Goal: Task Accomplishment & Management: Manage account settings

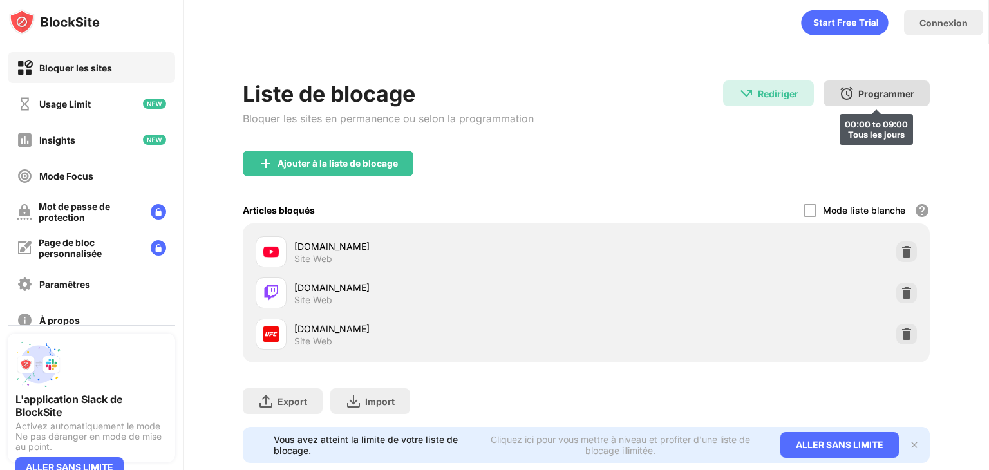
click at [834, 101] on div "Programmer 00:00 to 09:00 Tous les jours" at bounding box center [876, 93] width 106 height 26
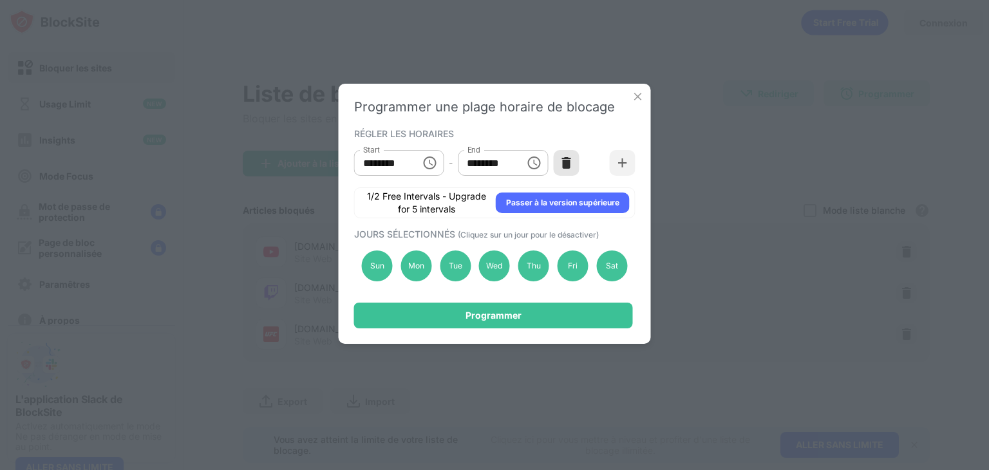
click at [570, 169] on div at bounding box center [566, 163] width 26 height 26
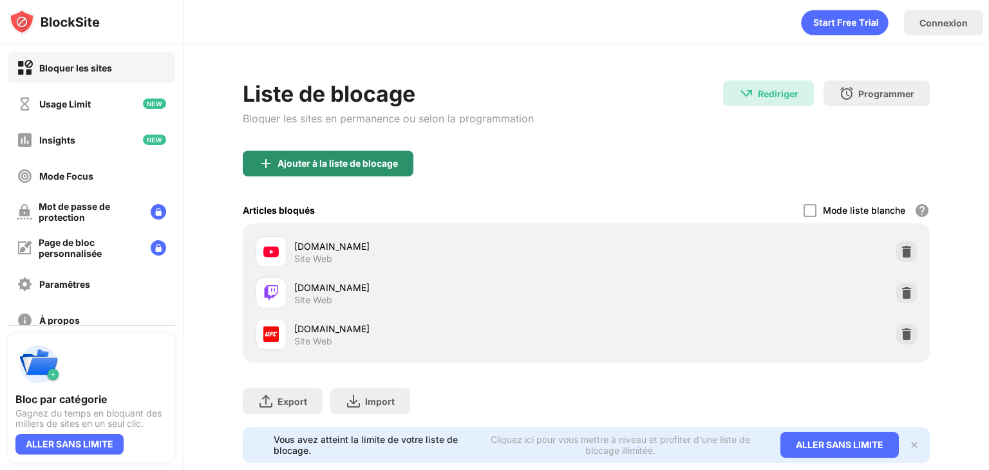
drag, startPoint x: 281, startPoint y: 153, endPoint x: 319, endPoint y: 135, distance: 42.9
click at [282, 153] on div "Ajouter à la liste de blocage" at bounding box center [328, 164] width 171 height 26
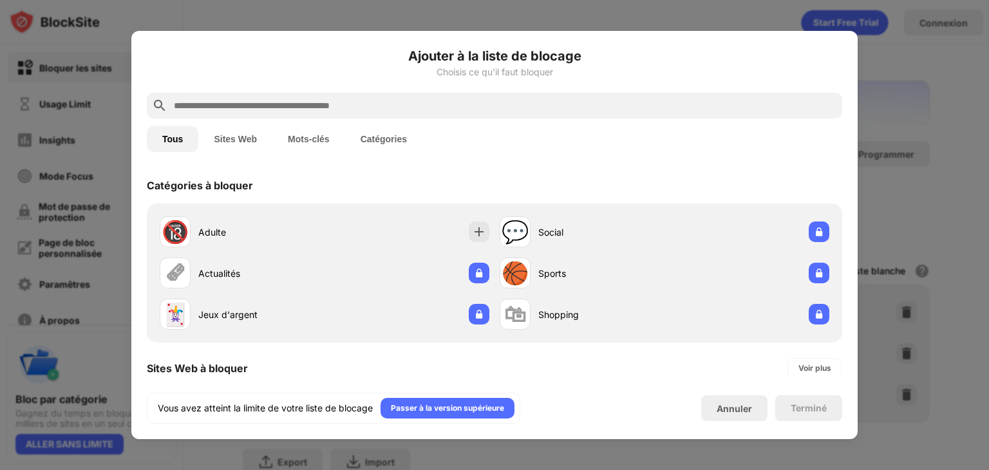
click at [870, 114] on div at bounding box center [494, 235] width 989 height 470
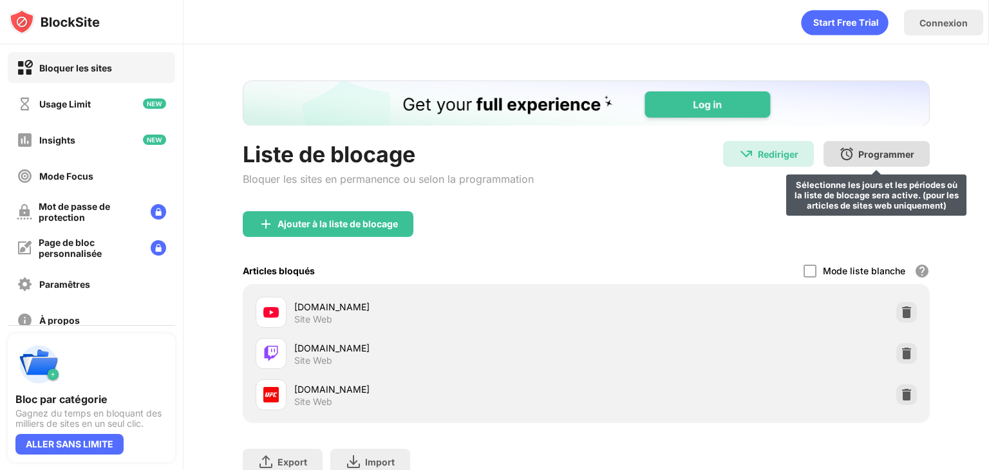
click at [843, 151] on img at bounding box center [846, 153] width 15 height 15
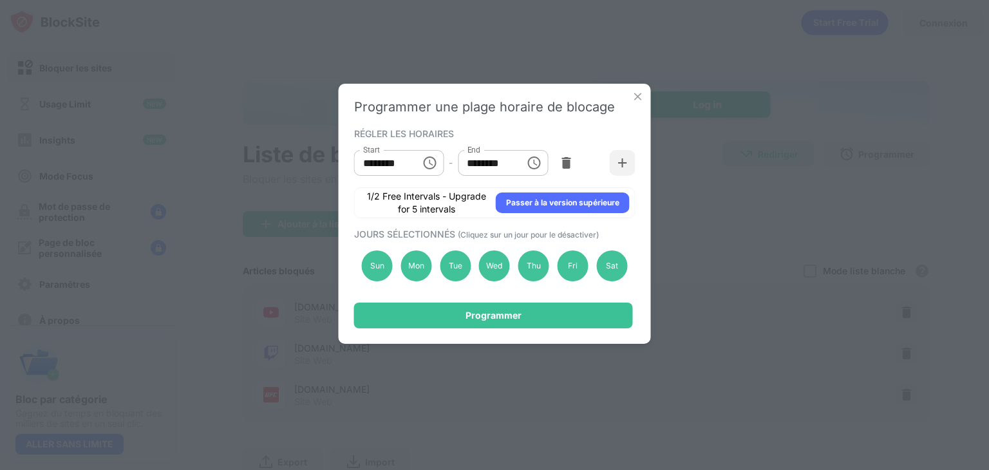
click at [586, 307] on div "Programmer" at bounding box center [493, 316] width 279 height 26
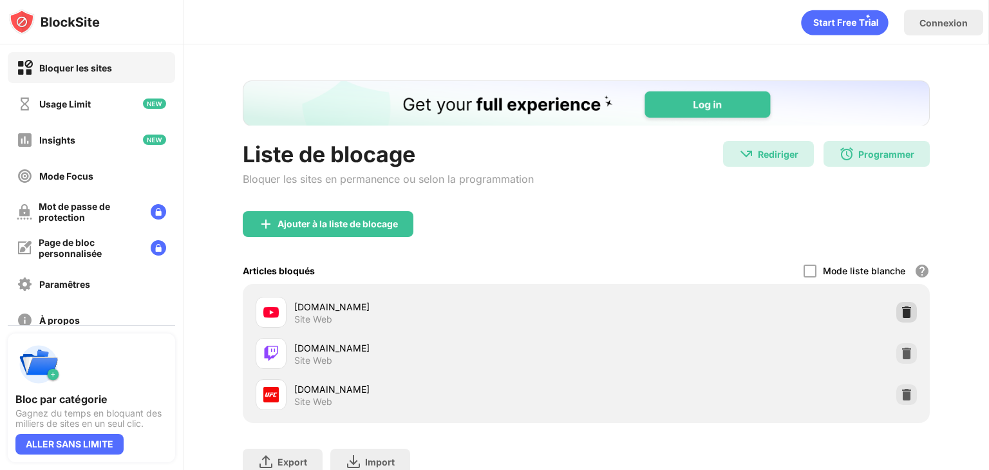
click at [900, 306] on img at bounding box center [906, 312] width 13 height 13
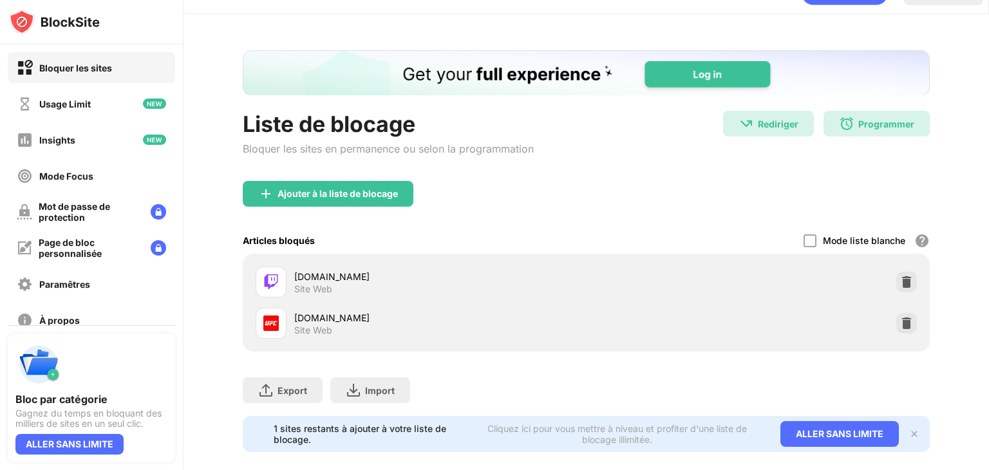
scroll to position [57, 0]
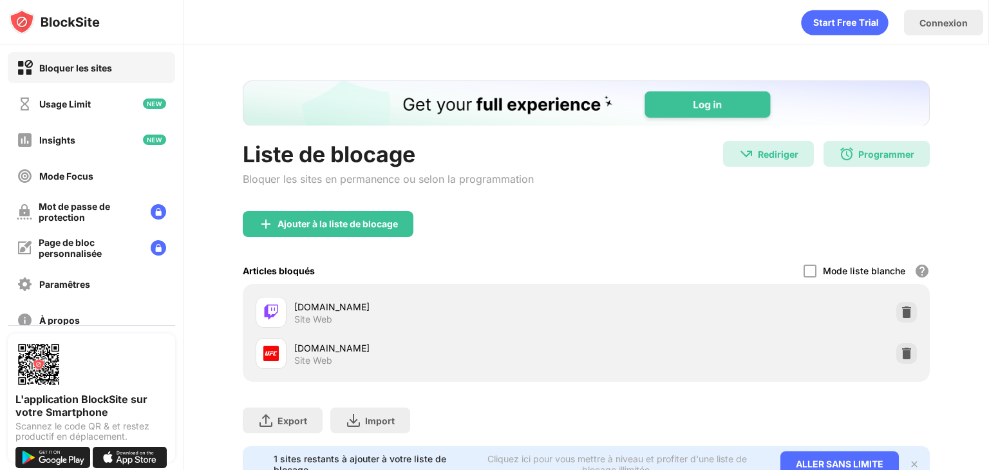
click at [706, 218] on div "Ajouter à la liste de blocage" at bounding box center [586, 234] width 687 height 46
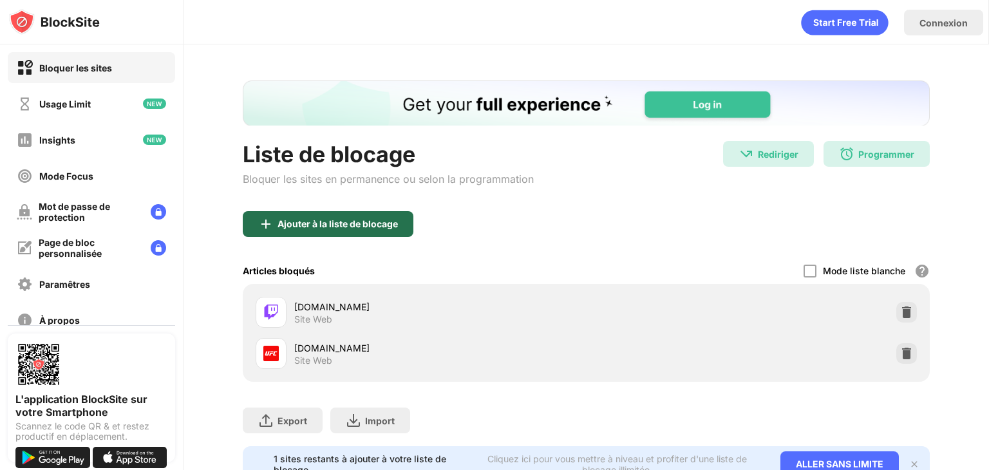
click at [326, 216] on div "Ajouter à la liste de blocage" at bounding box center [328, 224] width 171 height 26
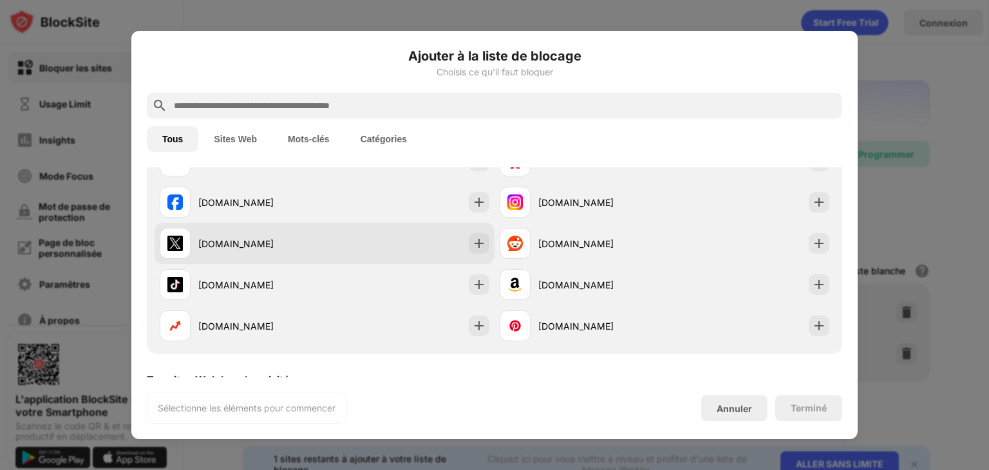
scroll to position [193, 0]
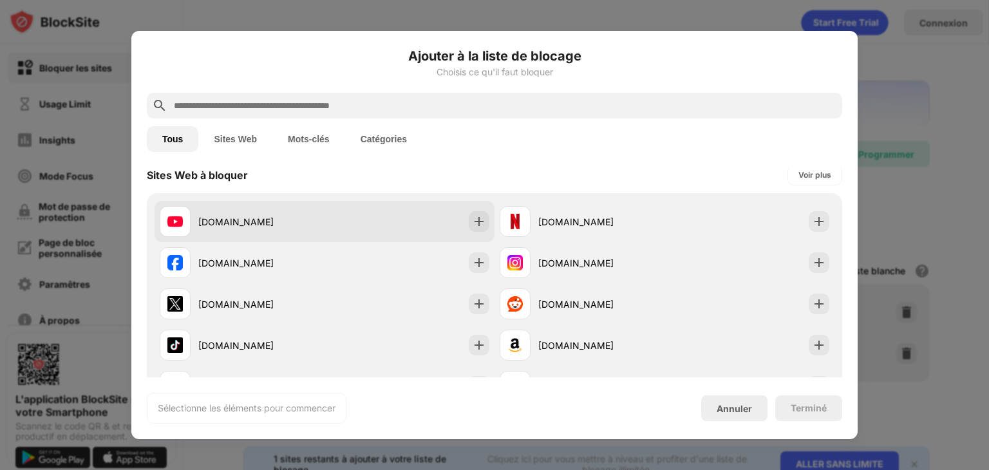
click at [340, 227] on div "[DOMAIN_NAME]" at bounding box center [325, 221] width 340 height 41
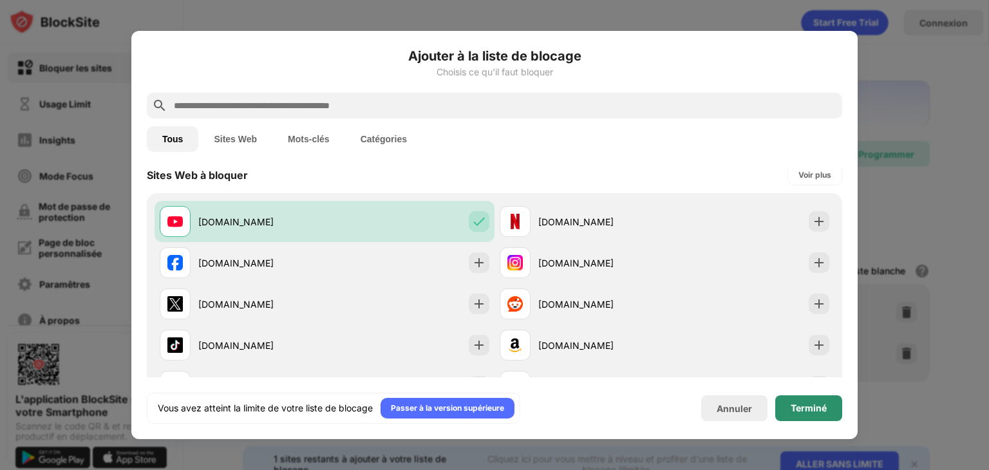
click at [796, 411] on div "Terminé" at bounding box center [809, 408] width 36 height 10
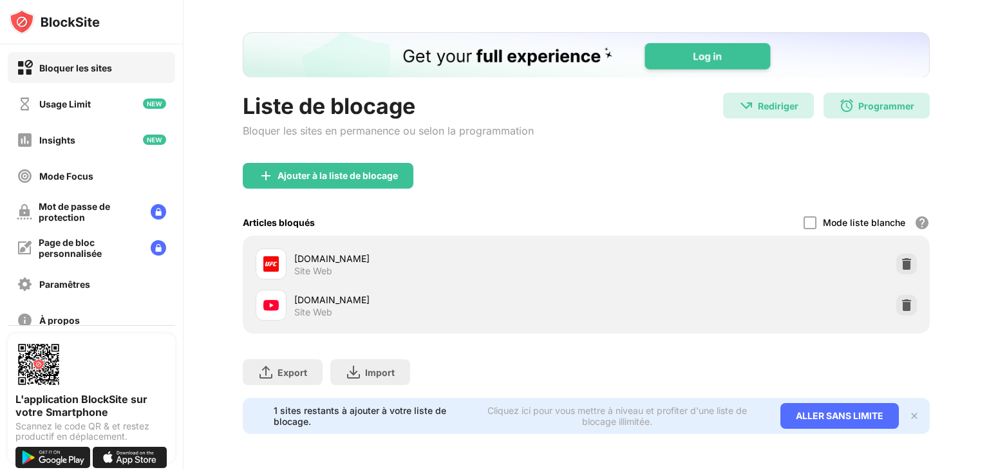
scroll to position [57, 0]
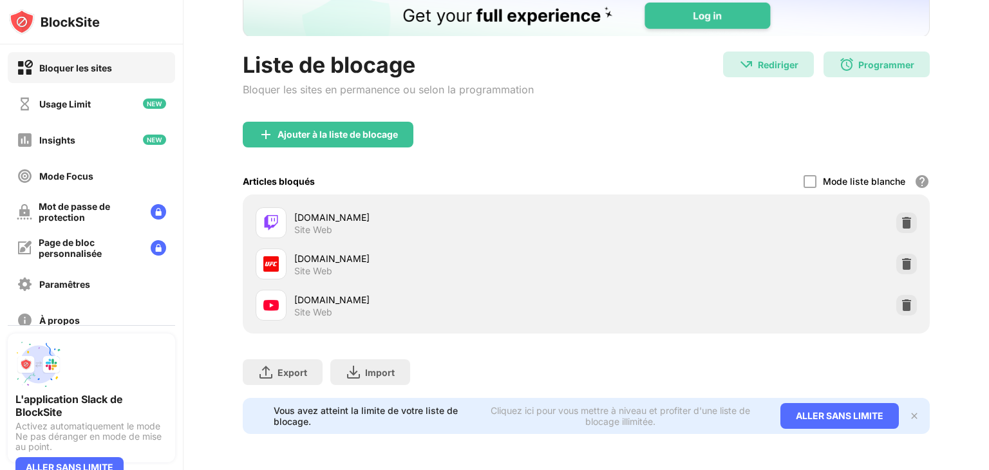
scroll to position [98, 0]
click at [900, 216] on img at bounding box center [906, 222] width 13 height 13
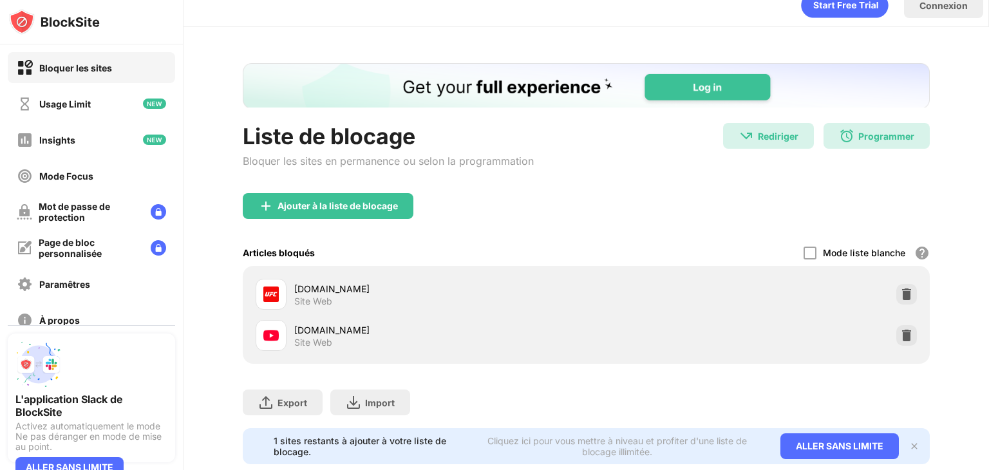
scroll to position [0, 0]
